Goal: Book appointment/travel/reservation

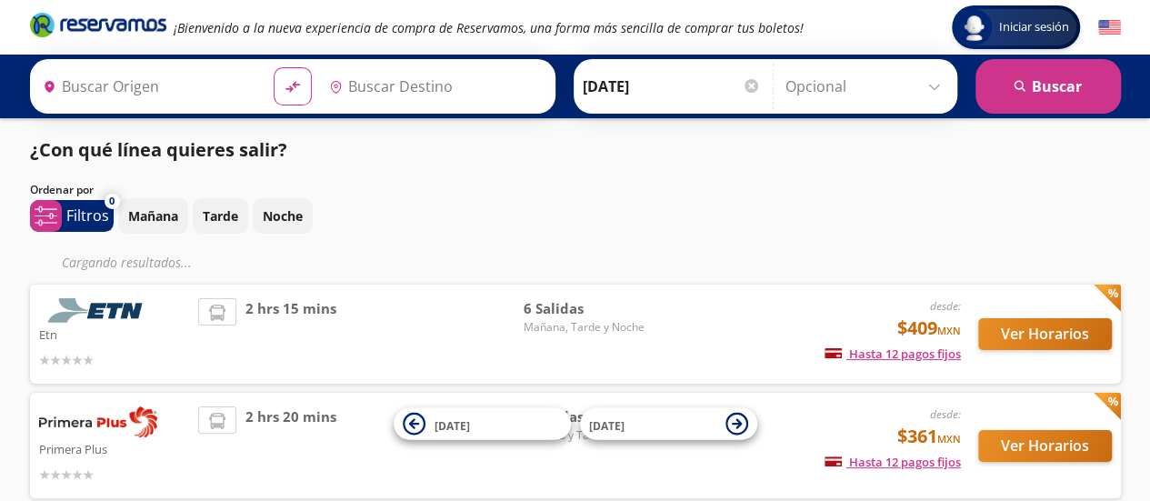
type input "[GEOGRAPHIC_DATA], [GEOGRAPHIC_DATA]"
type input "[DATE][GEOGRAPHIC_DATA][PERSON_NAME], [GEOGRAPHIC_DATA]"
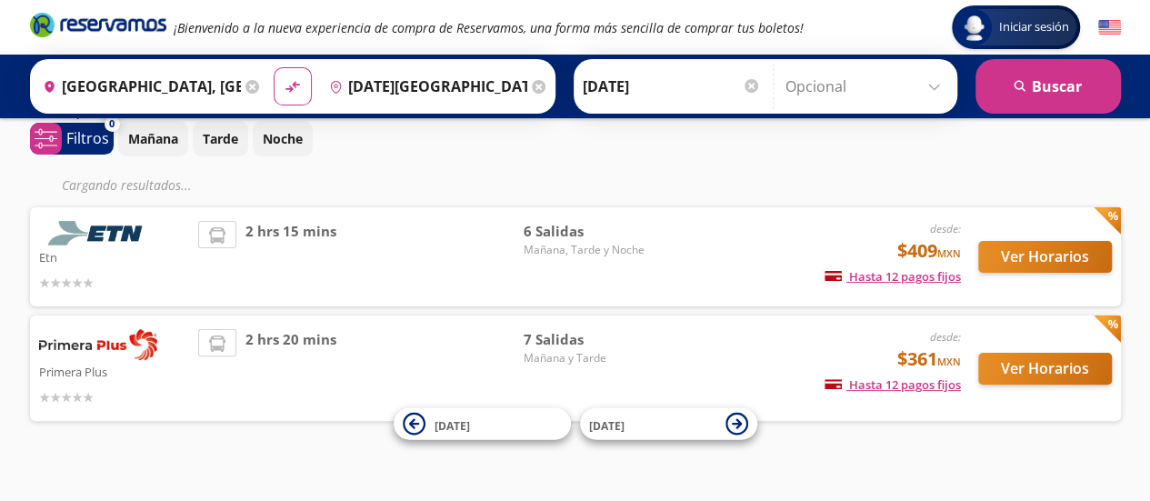
scroll to position [96, 0]
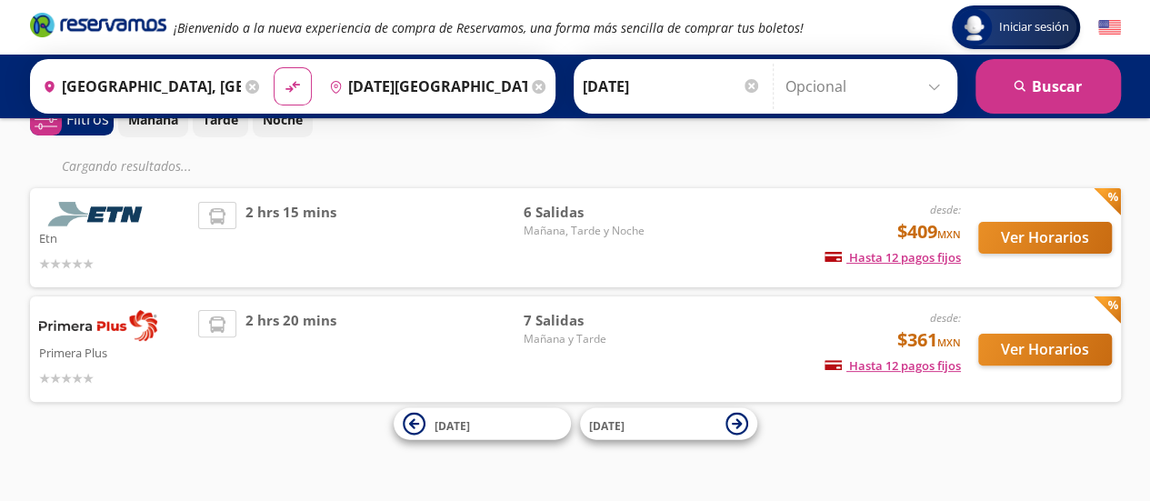
click at [105, 202] on img at bounding box center [98, 214] width 118 height 25
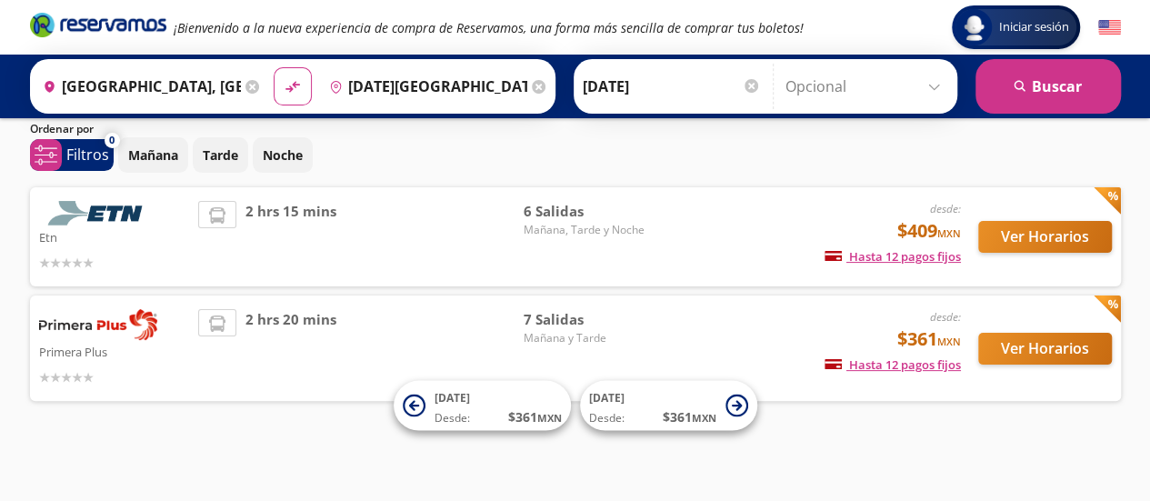
scroll to position [60, 0]
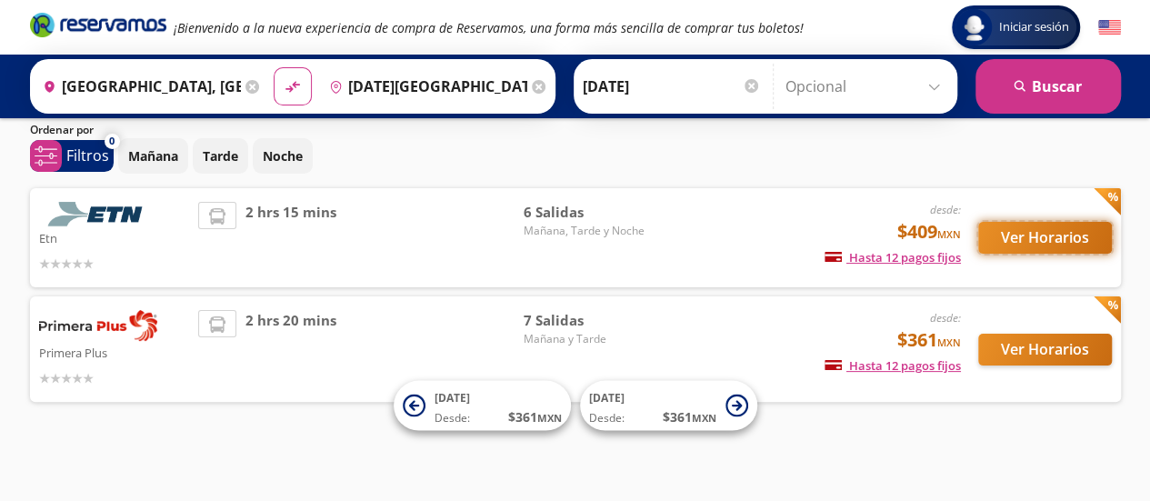
click at [1056, 235] on button "Ver Horarios" at bounding box center [1045, 238] width 134 height 32
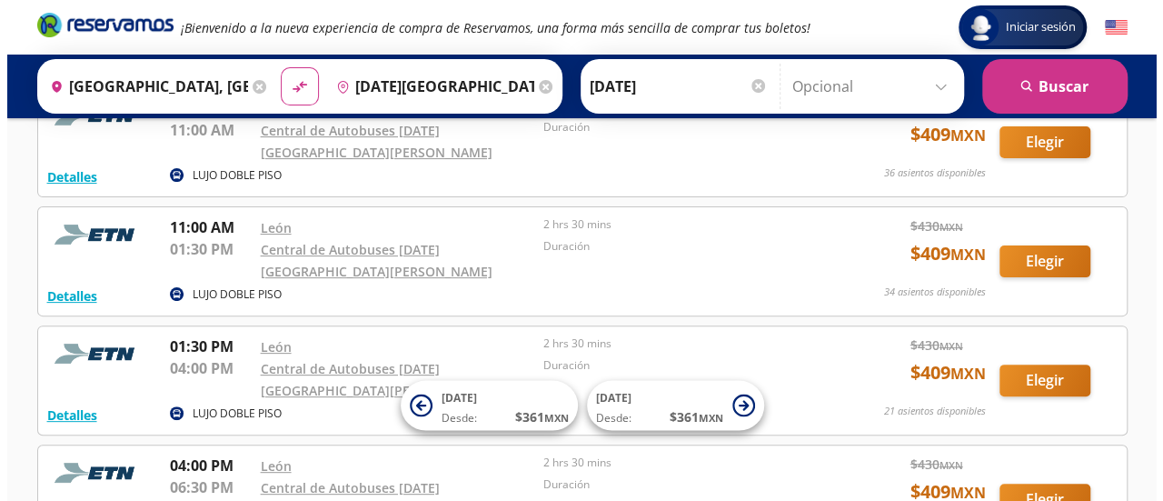
scroll to position [133, 0]
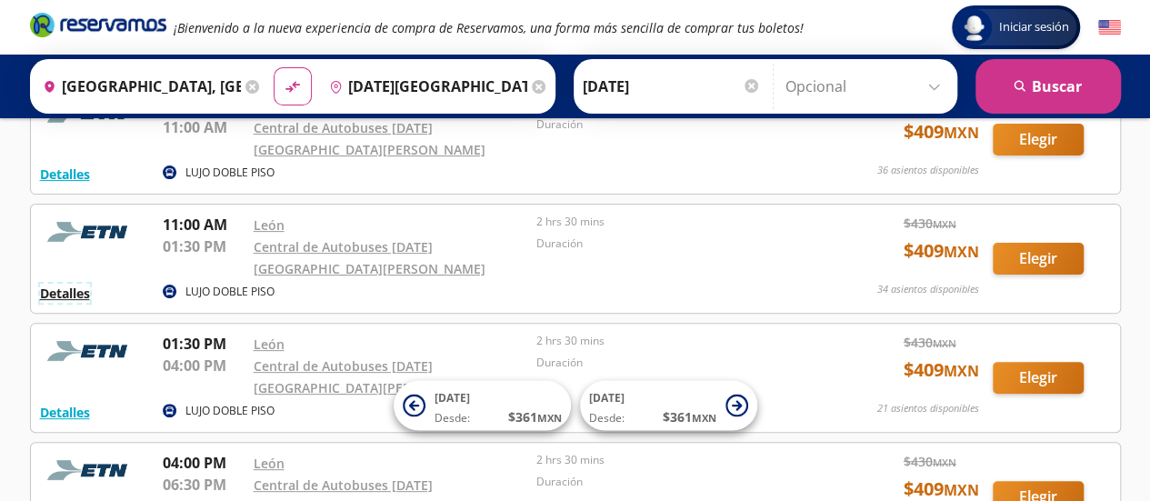
click at [50, 284] on button "Detalles" at bounding box center [65, 293] width 50 height 19
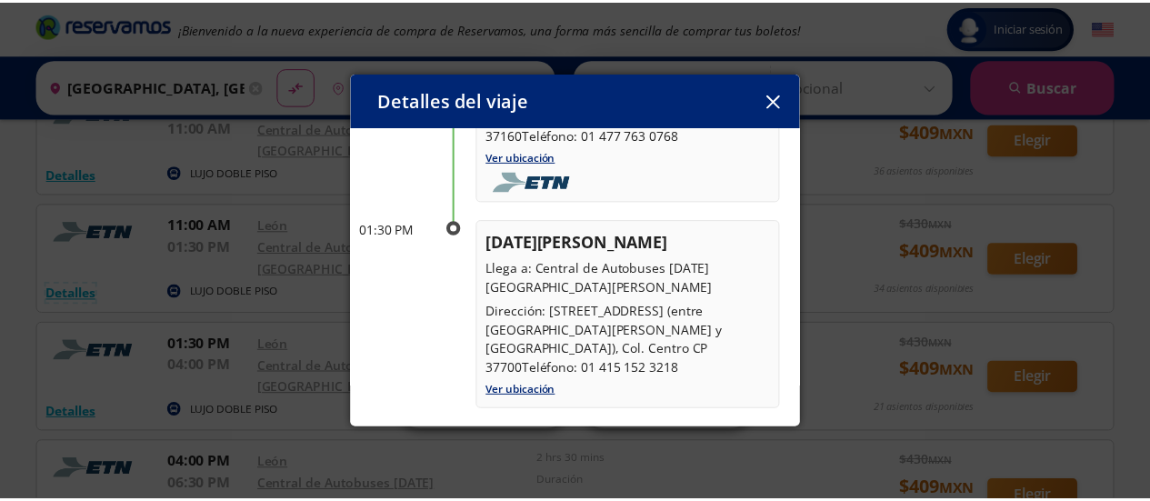
scroll to position [233, 0]
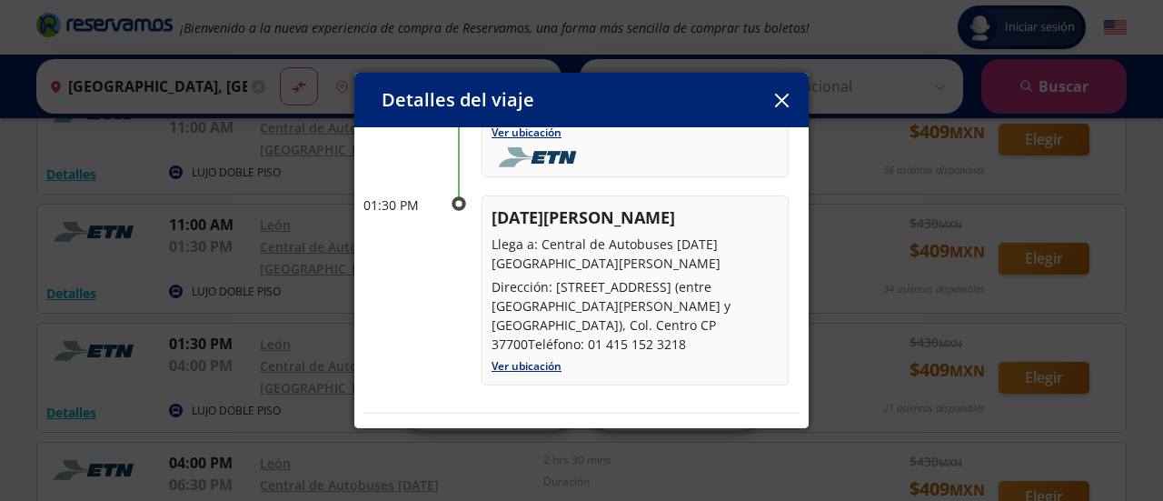
click at [785, 110] on button "button" at bounding box center [781, 99] width 27 height 27
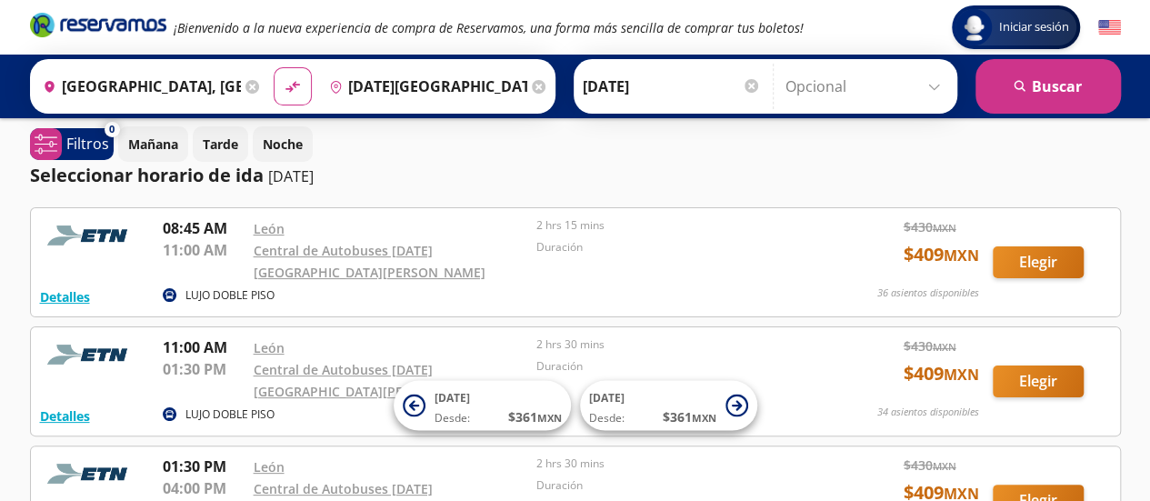
scroll to position [9, 0]
